Goal: Information Seeking & Learning: Check status

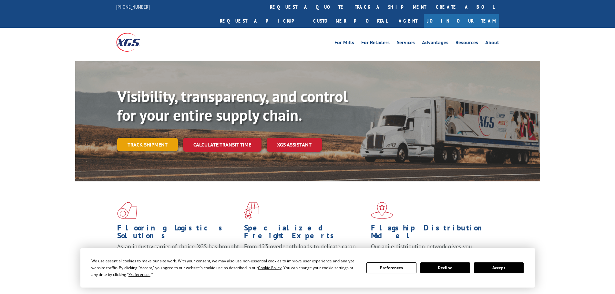
click at [145, 138] on link "Track shipment" at bounding box center [147, 145] width 61 height 14
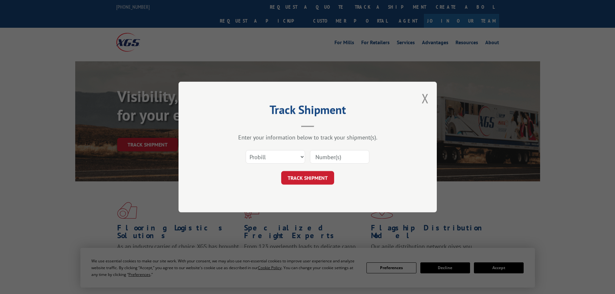
click at [331, 161] on input at bounding box center [339, 157] width 59 height 14
paste input "690541016"
type input "690541016"
click at [281, 171] on button "TRACK SHIPMENT" at bounding box center [307, 178] width 53 height 14
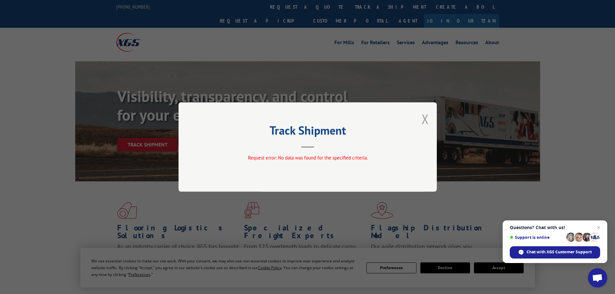
click at [424, 119] on button "Close modal" at bounding box center [424, 118] width 7 height 17
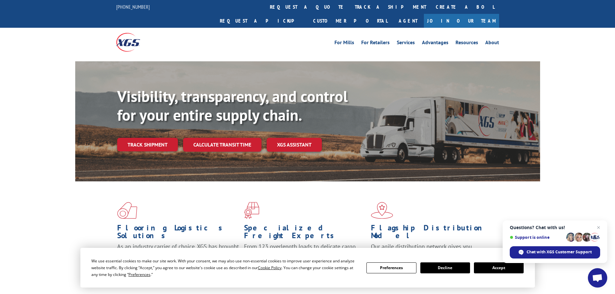
click at [138, 138] on div "Visibility, transparency, and control for your entire supply chain. Track shipm…" at bounding box center [328, 132] width 423 height 90
click at [142, 138] on link "Track shipment" at bounding box center [147, 145] width 61 height 14
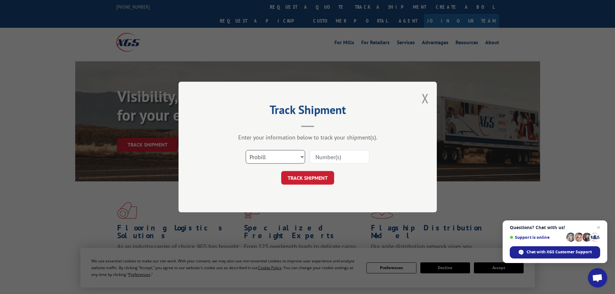
click at [302, 155] on select "Select category... Probill BOL PO" at bounding box center [274, 157] width 59 height 14
click at [245, 150] on select "Select category... Probill BOL PO" at bounding box center [274, 157] width 59 height 14
click at [296, 159] on select "Select category... Probill BOL PO" at bounding box center [274, 157] width 59 height 14
select select "po"
click at [245, 150] on select "Select category... Probill BOL PO" at bounding box center [274, 157] width 59 height 14
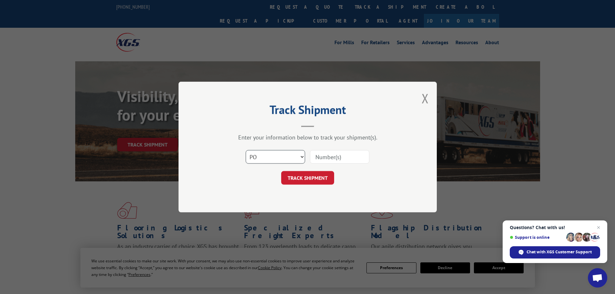
click at [289, 159] on select "Select category... Probill BOL PO" at bounding box center [274, 157] width 59 height 14
click at [345, 157] on input at bounding box center [339, 157] width 59 height 14
paste input "690541016"
type input "690541016"
click at [281, 171] on button "TRACK SHIPMENT" at bounding box center [307, 178] width 53 height 14
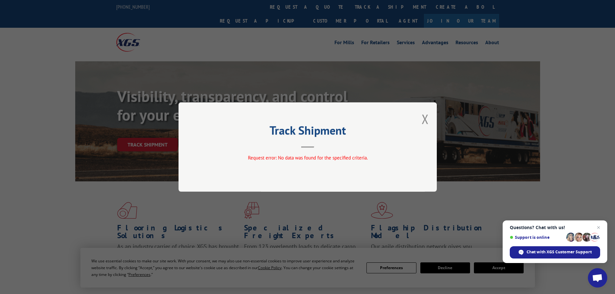
click at [428, 115] on div "Track Shipment Request error: No data was found for the specified criteria." at bounding box center [307, 146] width 258 height 89
click at [421, 121] on div "Track Shipment Request error: No data was found for the specified criteria." at bounding box center [307, 146] width 258 height 89
